Goal: Task Accomplishment & Management: Use online tool/utility

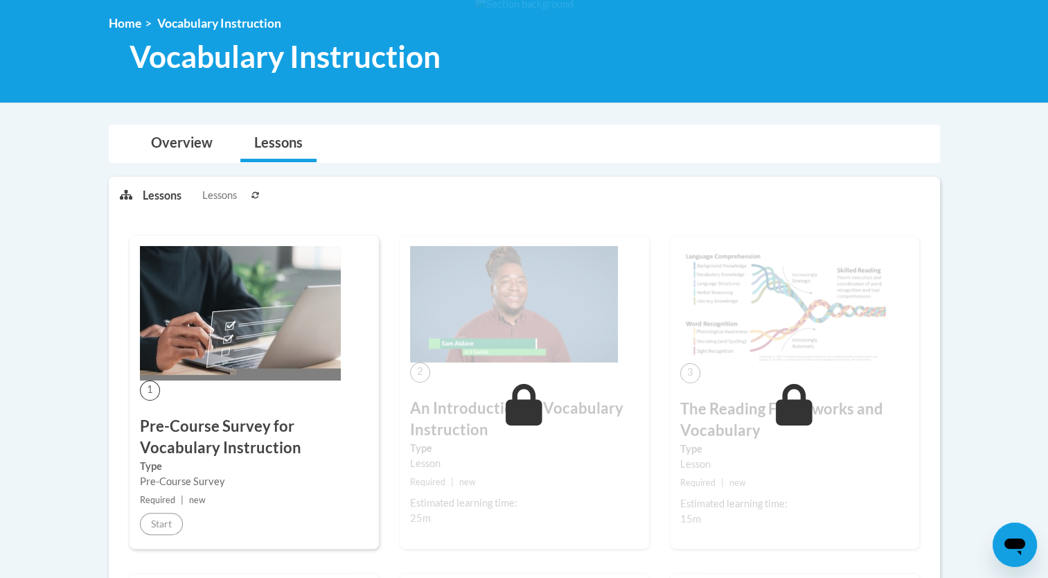
scroll to position [15, 0]
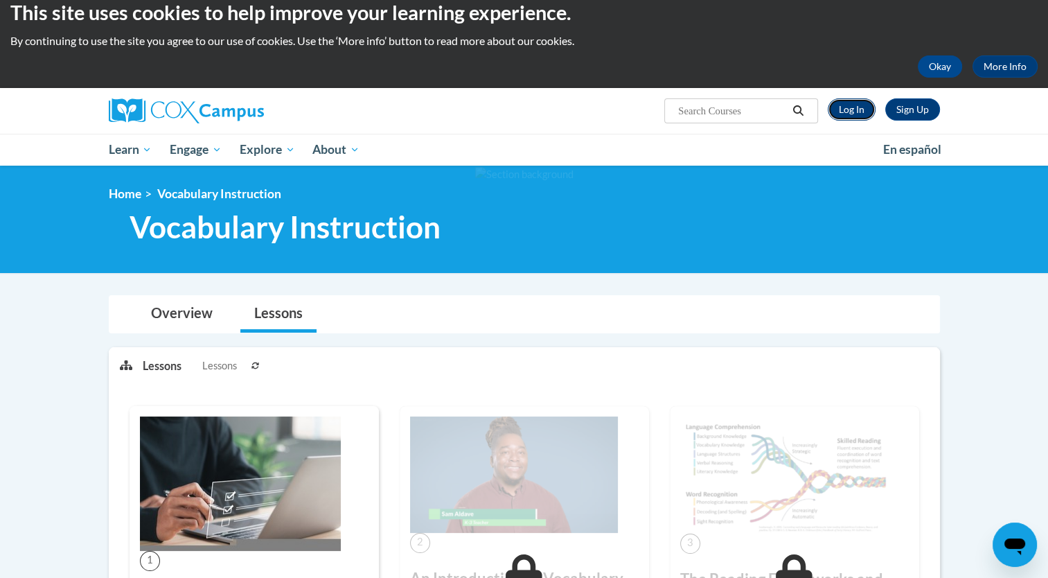
click at [856, 108] on link "Log In" at bounding box center [851, 109] width 48 height 22
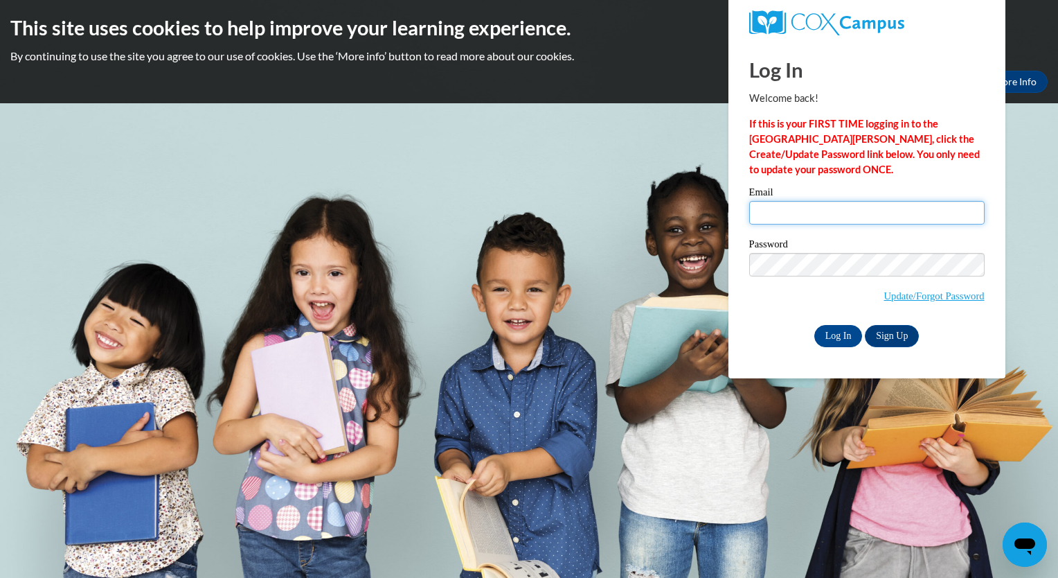
click at [814, 206] on input "Email" at bounding box center [866, 213] width 235 height 24
type input "emmacosson101@gmail.com"
click at [839, 332] on input "Log In" at bounding box center [838, 336] width 48 height 22
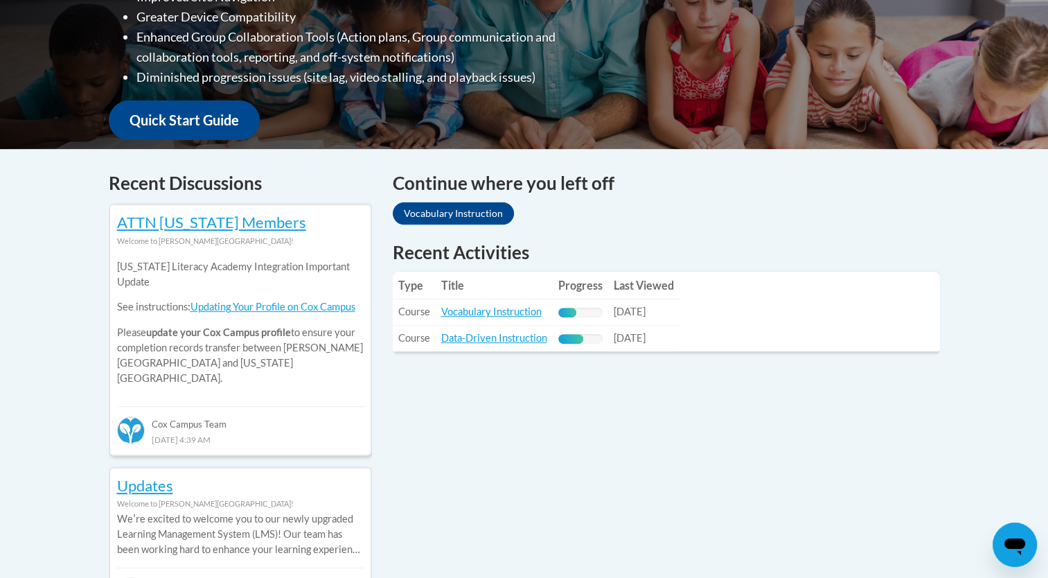
scroll to position [451, 0]
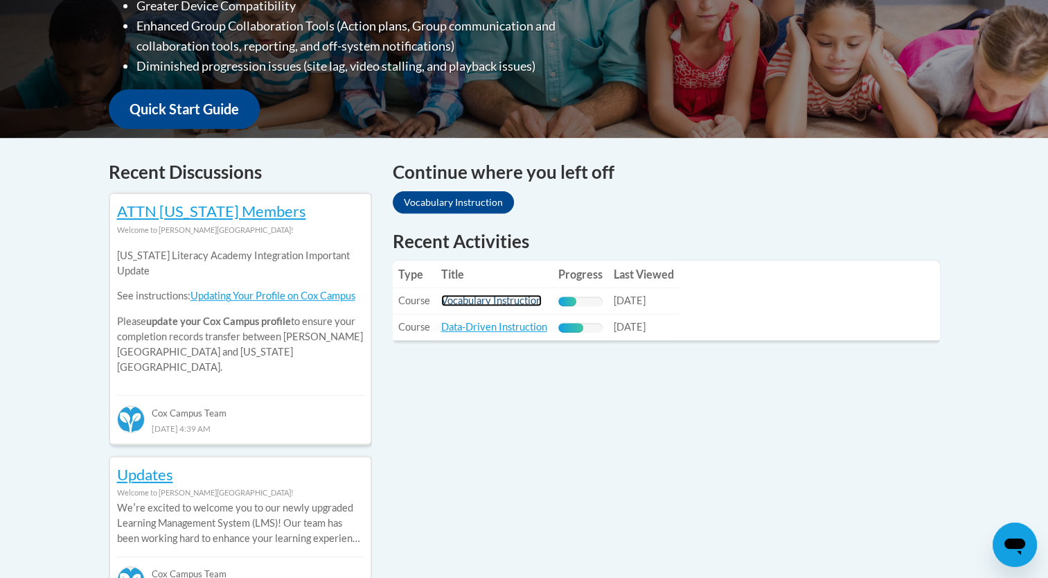
click at [511, 300] on link "Vocabulary Instruction" at bounding box center [491, 300] width 100 height 12
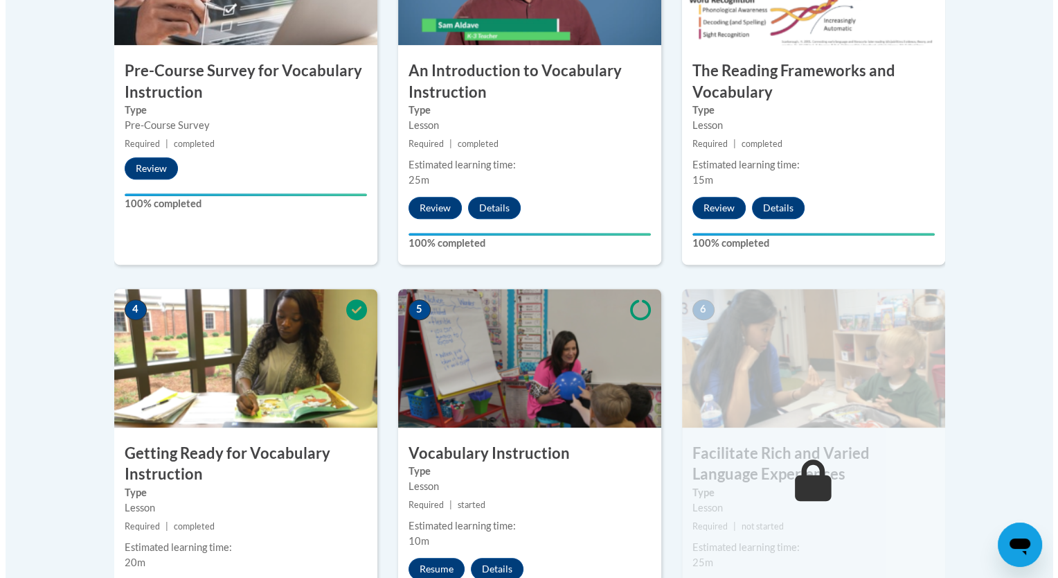
scroll to position [698, 0]
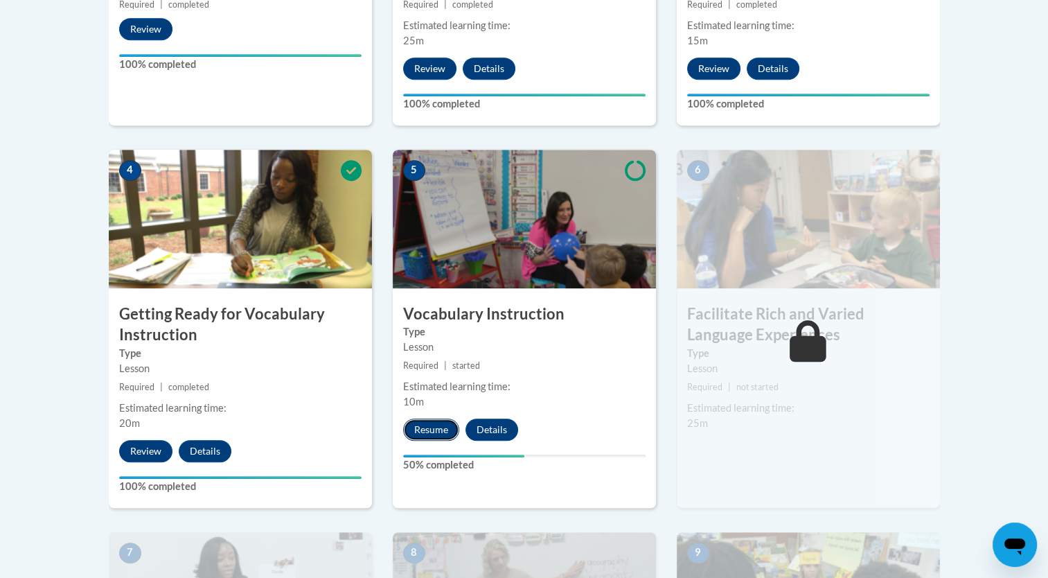
click at [436, 426] on button "Resume" at bounding box center [431, 429] width 56 height 22
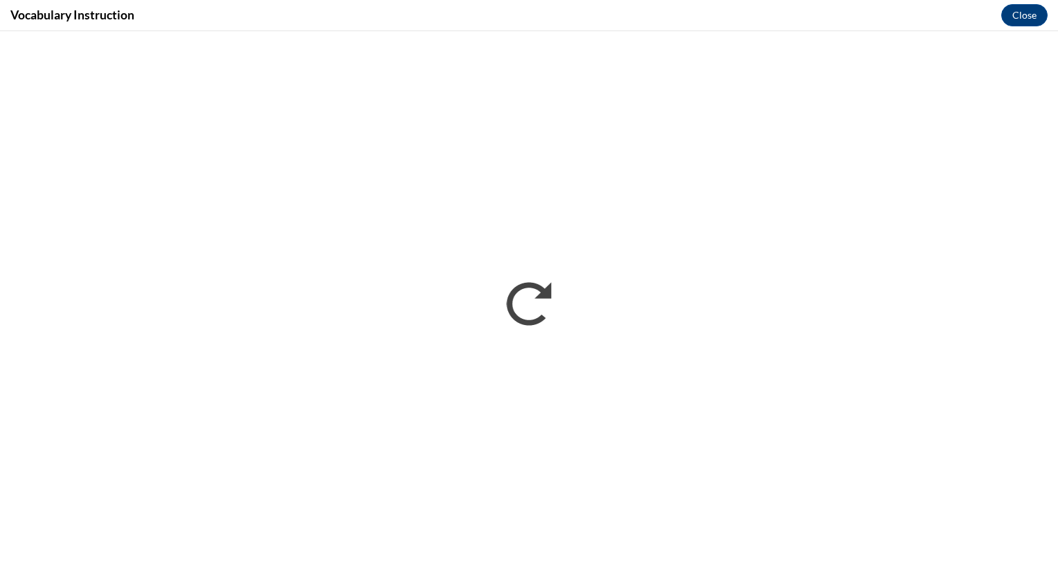
scroll to position [0, 0]
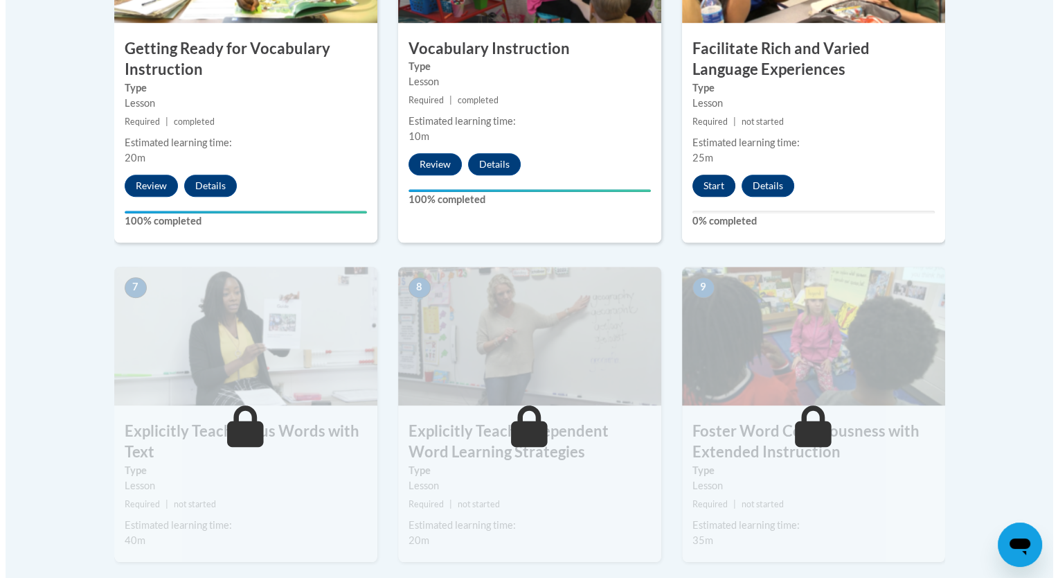
scroll to position [963, 0]
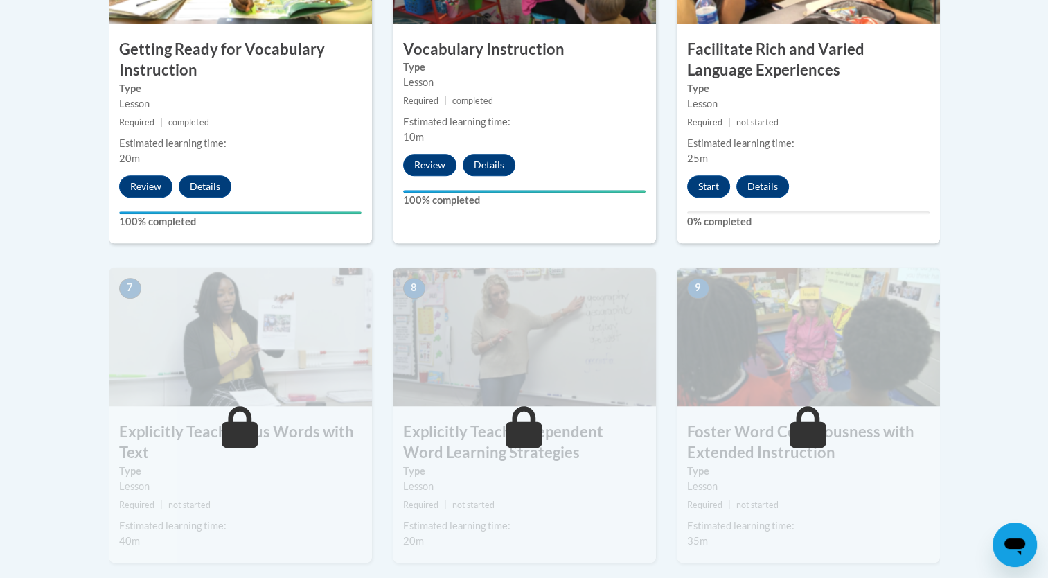
click at [703, 200] on div "6 Facilitate Rich and Varied Language Experiences Type Lesson Required | not st…" at bounding box center [808, 64] width 263 height 358
click at [704, 181] on button "Start" at bounding box center [708, 186] width 43 height 22
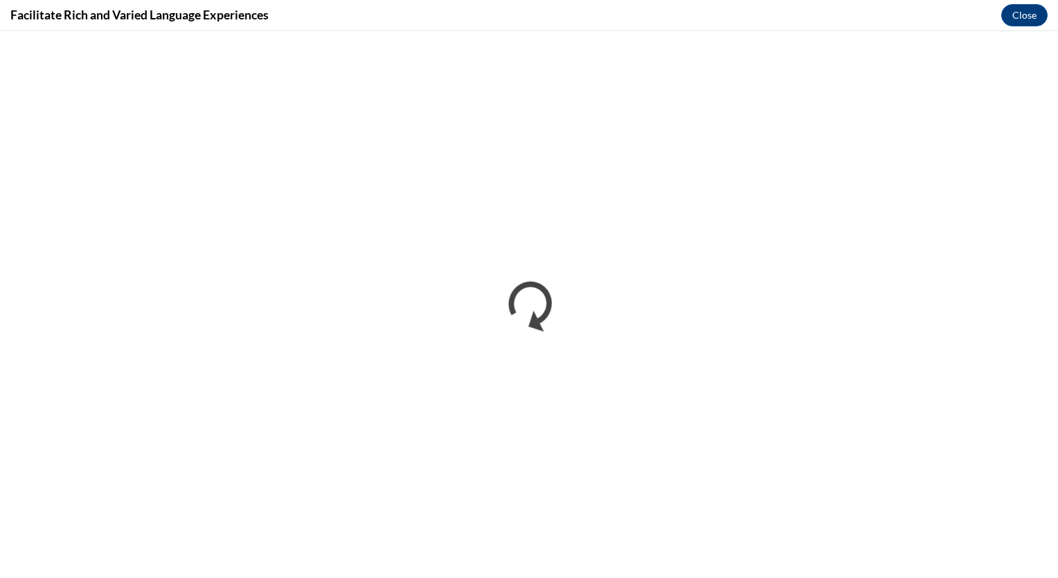
scroll to position [0, 0]
